Goal: Find specific page/section: Find specific page/section

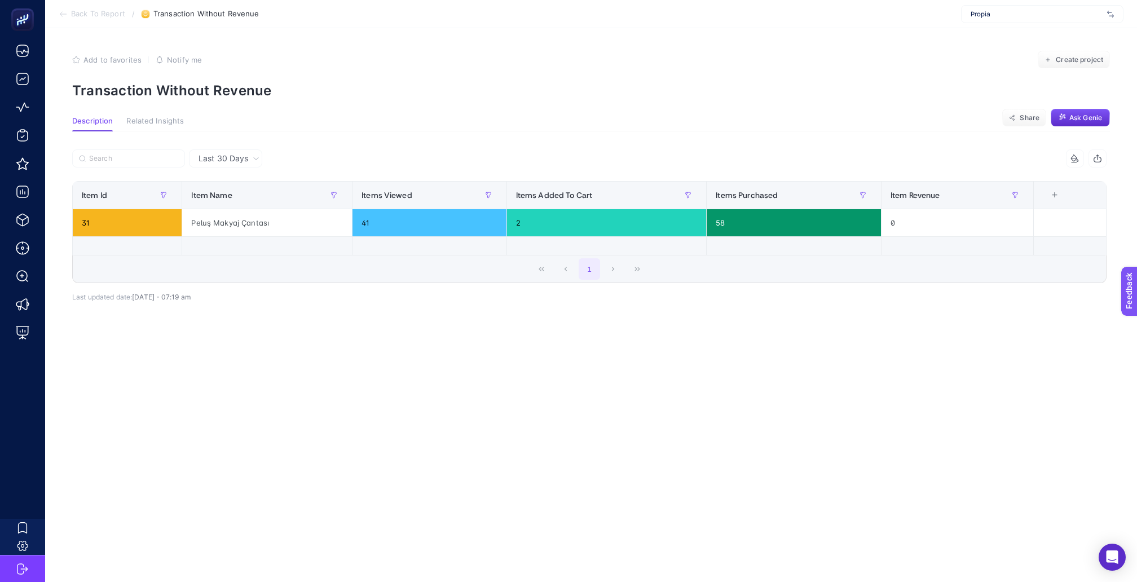
click at [1094, 15] on span "Propia" at bounding box center [1037, 14] width 132 height 9
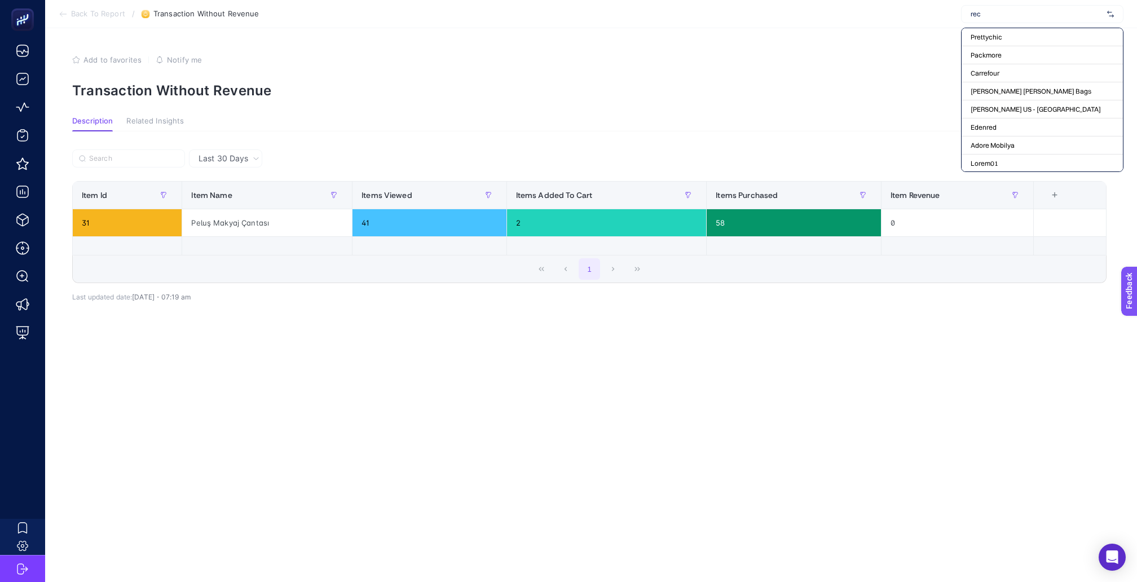
type input "rece"
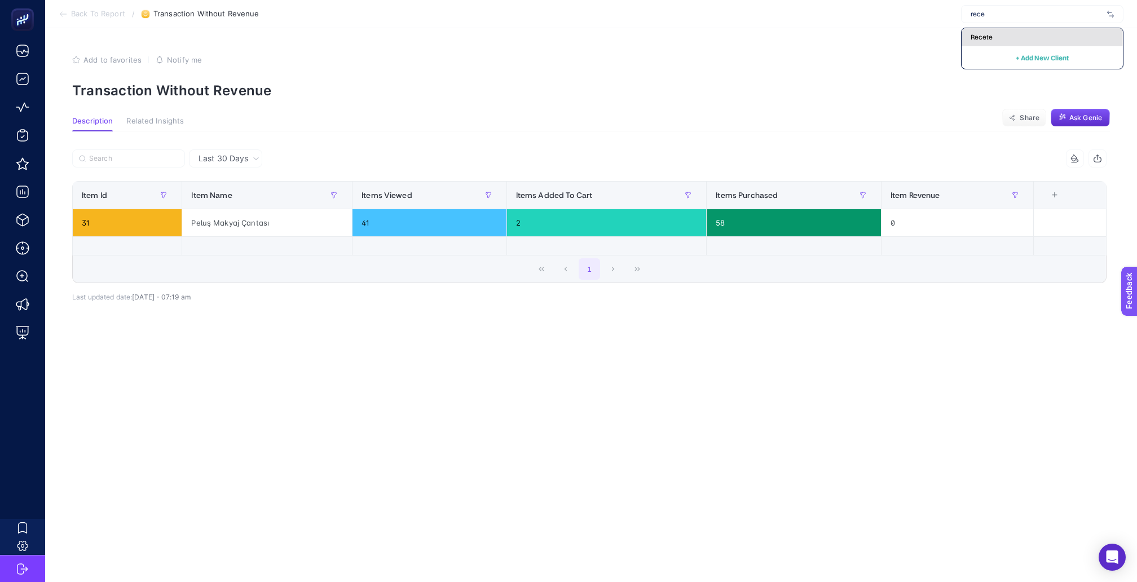
click at [1003, 33] on div "Recete" at bounding box center [1042, 37] width 161 height 18
click at [94, 14] on span "Back To Report" at bounding box center [98, 14] width 54 height 9
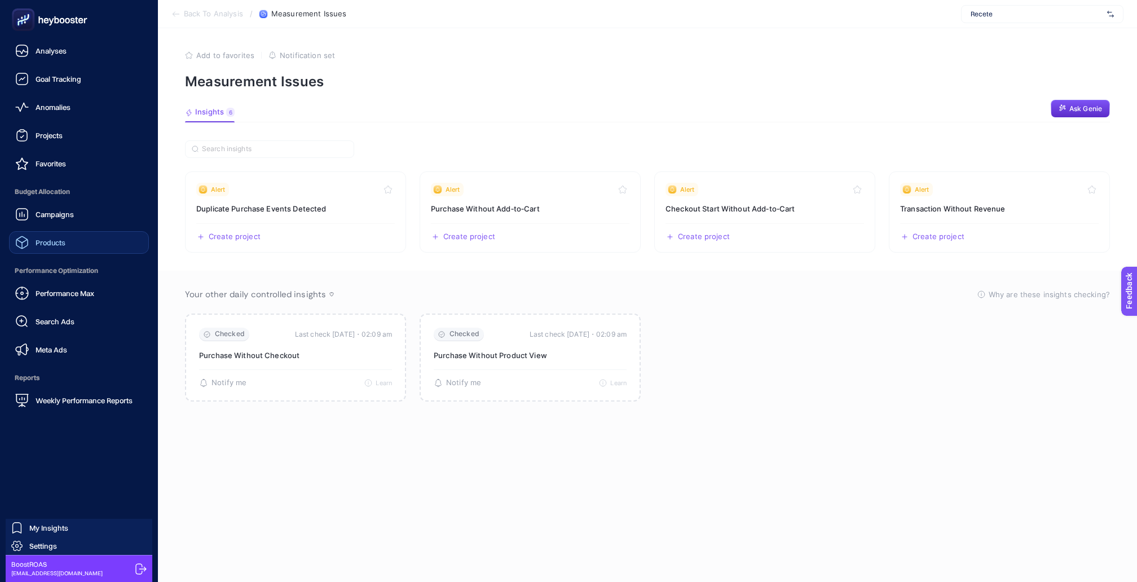
click at [45, 238] on span "Products" at bounding box center [51, 242] width 30 height 9
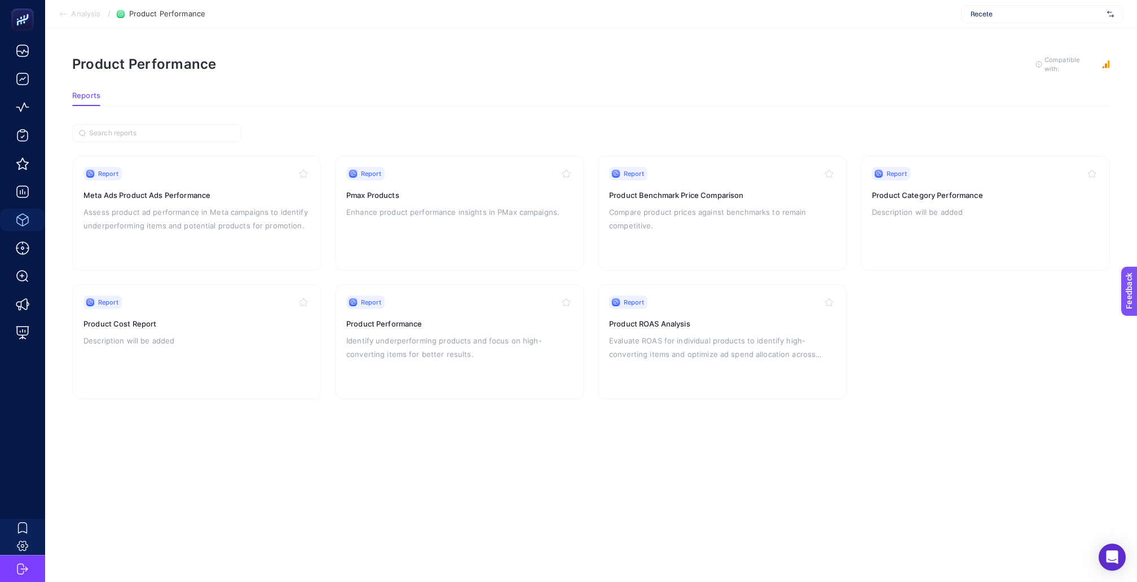
click at [89, 16] on span "Analysis" at bounding box center [85, 14] width 29 height 9
